Goal: Navigation & Orientation: Find specific page/section

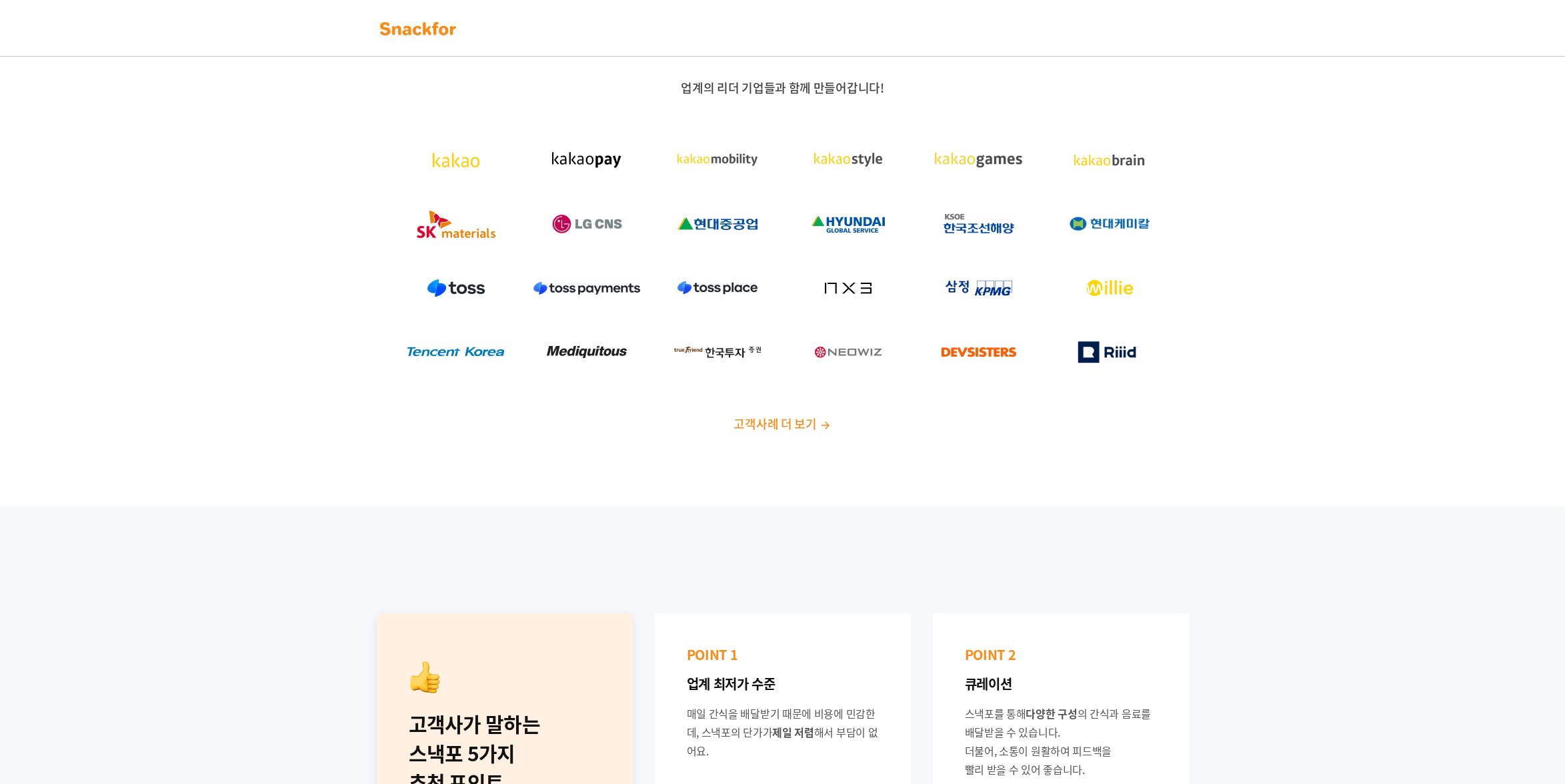
click at [427, 30] on img at bounding box center [418, 28] width 84 height 21
click at [427, 24] on img at bounding box center [418, 28] width 84 height 21
click at [577, 162] on img at bounding box center [587, 160] width 120 height 53
click at [789, 431] on span "고객사례 더 보기" at bounding box center [775, 424] width 83 height 18
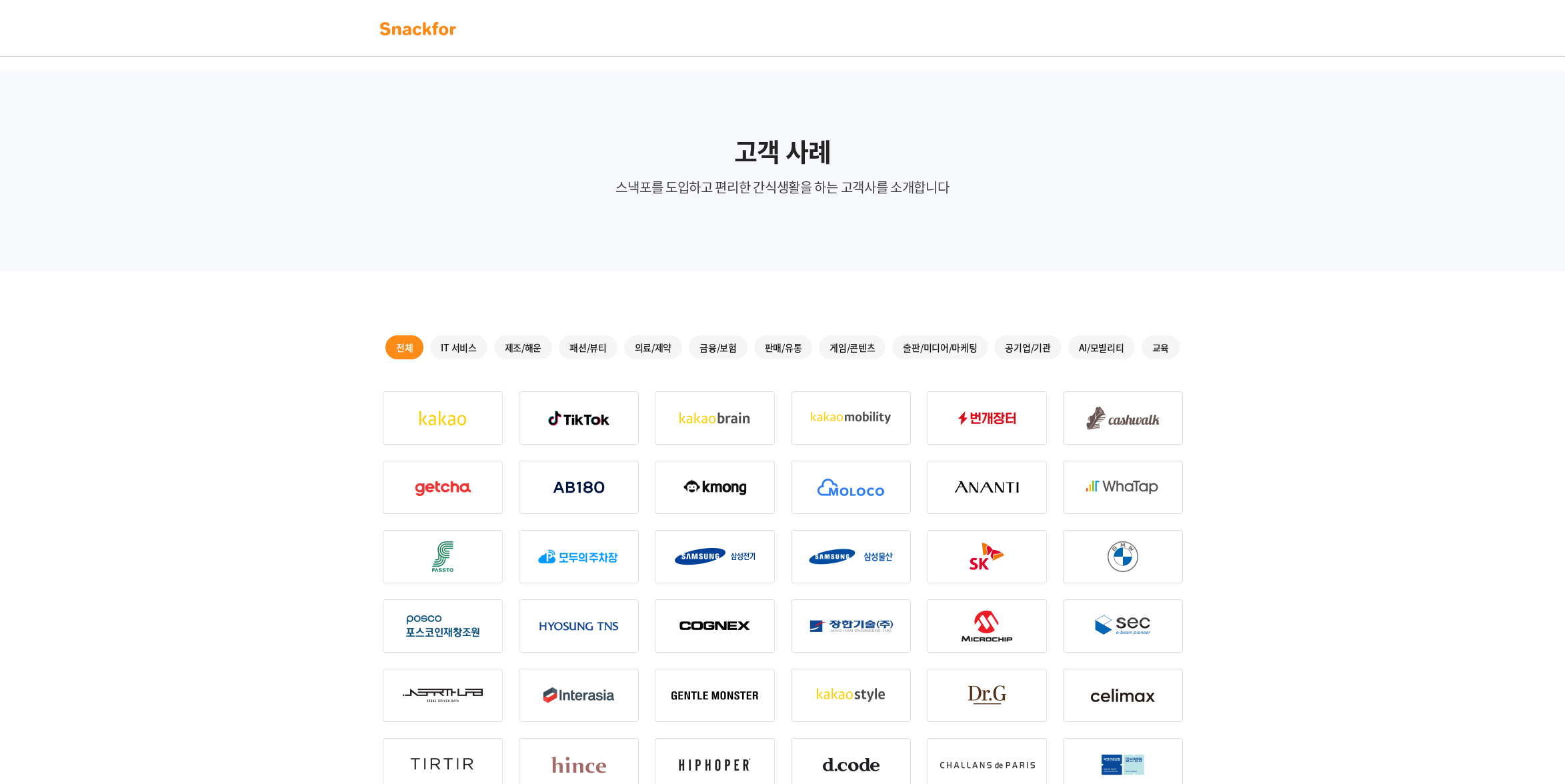
click at [414, 27] on img at bounding box center [418, 28] width 84 height 21
